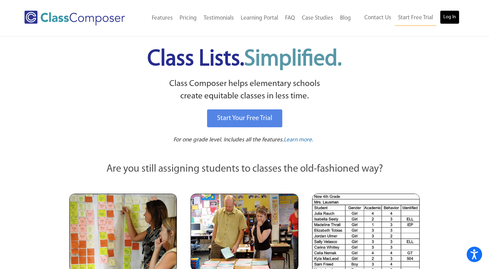
click at [454, 16] on link "Log In" at bounding box center [450, 17] width 20 height 14
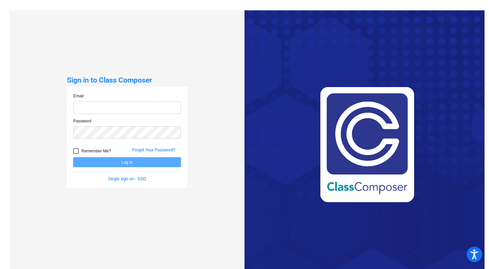
type input "[EMAIL_ADDRESS][DOMAIN_NAME]"
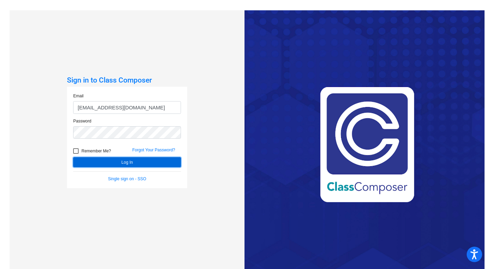
click at [159, 160] on button "Log In" at bounding box center [127, 162] width 108 height 10
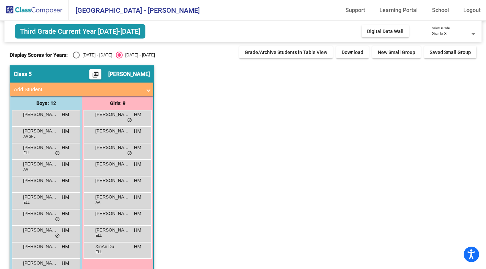
click at [75, 55] on div "Select an option" at bounding box center [76, 55] width 7 height 7
click at [76, 58] on input "2024 - 2025" at bounding box center [76, 58] width 0 height 0
radio input "true"
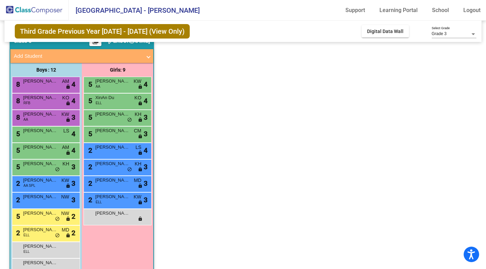
scroll to position [34, 0]
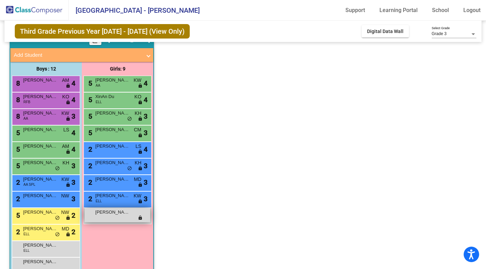
click at [115, 215] on div "Tiana Yakstis-Startoni lock do_not_disturb_alt" at bounding box center [117, 215] width 66 height 14
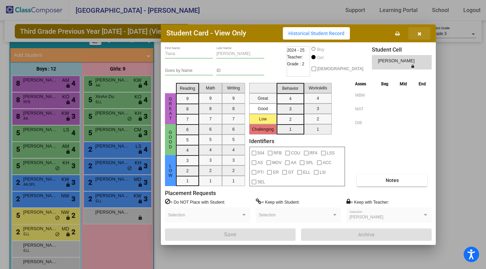
click at [420, 34] on icon "button" at bounding box center [419, 33] width 4 height 5
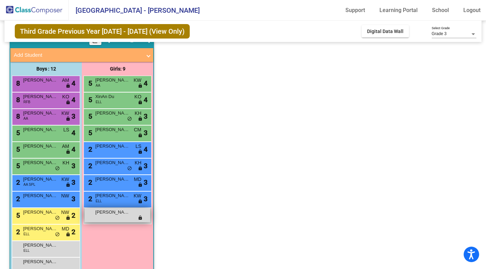
click at [127, 213] on span "Tiana Yakstis-Startoni" at bounding box center [112, 211] width 34 height 7
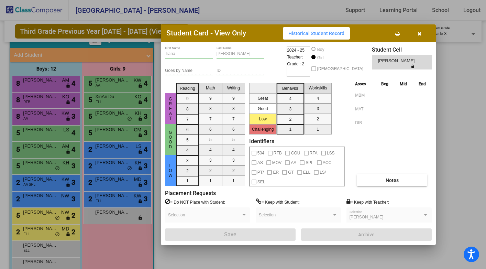
click at [163, 53] on div "Tiana First Name Yakstis-Startoni Last Name Goes by Name ID 2024 - 25 Teacher: …" at bounding box center [298, 143] width 275 height 202
click at [164, 53] on div "Tiana First Name Yakstis-Startoni Last Name Goes by Name ID 2024 - 25 Teacher: …" at bounding box center [298, 143] width 275 height 202
drag, startPoint x: 164, startPoint y: 53, endPoint x: 238, endPoint y: 48, distance: 73.6
click at [238, 48] on div "Tiana First Name Yakstis-Startoni Last Name Goes by Name ID 2024 - 25 Teacher: …" at bounding box center [298, 143] width 275 height 202
click at [150, 54] on div "Student Card - View Only Historical Student Record Tiana First Name Yakstis-Sta…" at bounding box center [243, 134] width 486 height 269
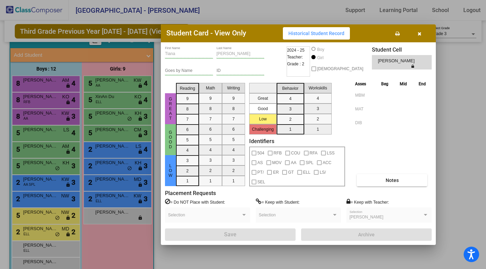
click at [419, 34] on icon "button" at bounding box center [419, 33] width 4 height 5
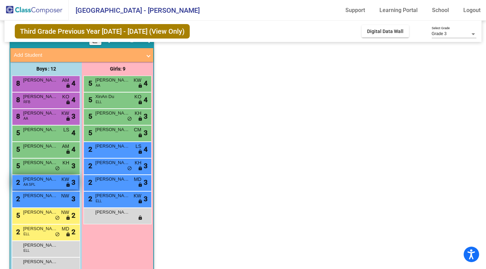
click at [43, 182] on span "Graysen Stammel" at bounding box center [40, 179] width 34 height 7
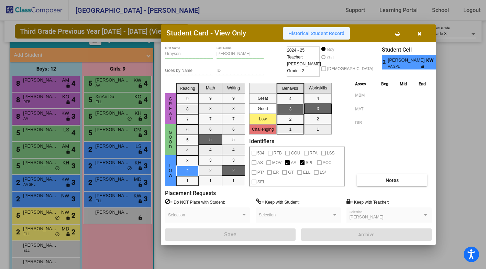
click at [318, 34] on span "Historical Student Record" at bounding box center [316, 33] width 56 height 5
click at [419, 31] on span "button" at bounding box center [419, 33] width 4 height 5
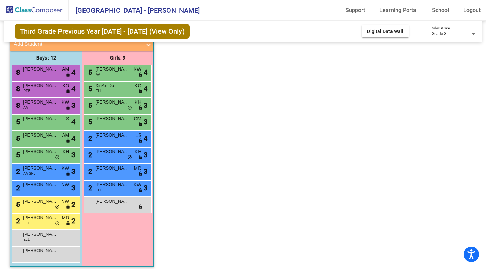
scroll to position [50, 0]
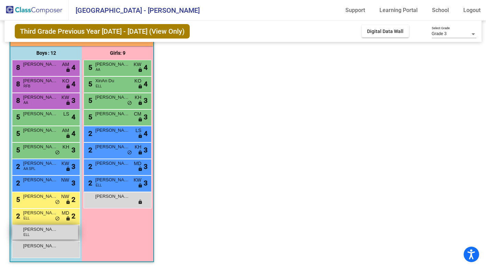
click at [31, 235] on div "Noah Maldonado ELL lock do_not_disturb_alt" at bounding box center [45, 232] width 66 height 14
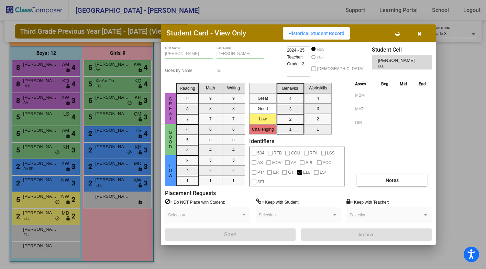
click at [319, 36] on button "Historical Student Record" at bounding box center [316, 33] width 67 height 12
